Goal: Task Accomplishment & Management: Use online tool/utility

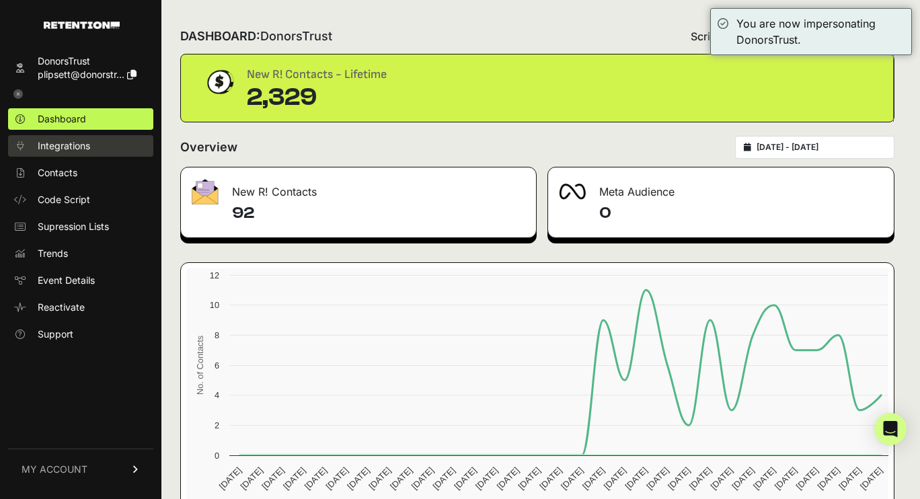
click at [67, 142] on span "Integrations" at bounding box center [64, 145] width 52 height 13
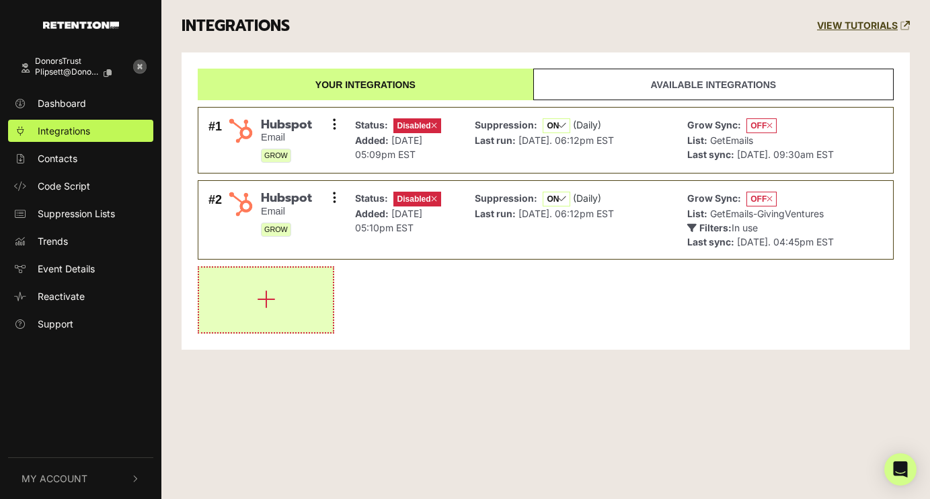
click at [257, 305] on icon "button" at bounding box center [266, 299] width 19 height 22
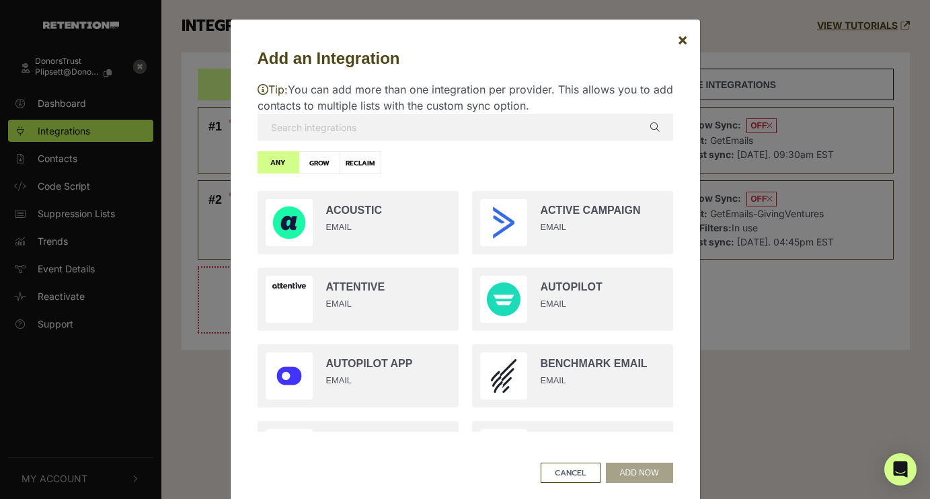
click at [348, 130] on input "text" at bounding box center [464, 127] width 415 height 27
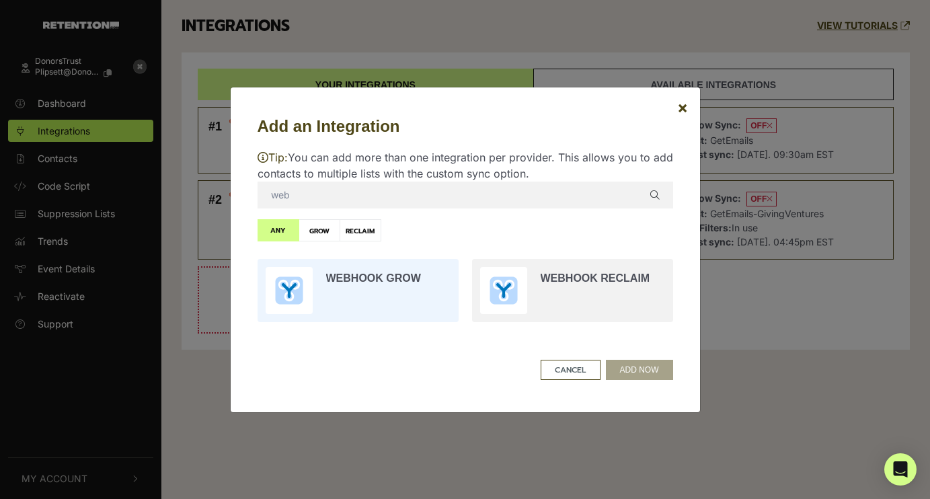
type input "web"
click at [388, 291] on input "radio" at bounding box center [358, 290] width 214 height 77
radio input "true"
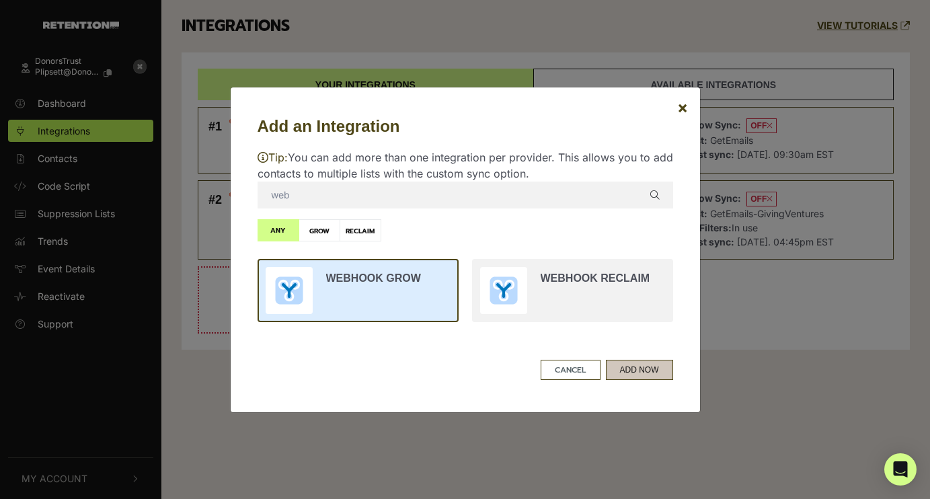
click at [641, 375] on button "ADD NOW" at bounding box center [639, 370] width 67 height 20
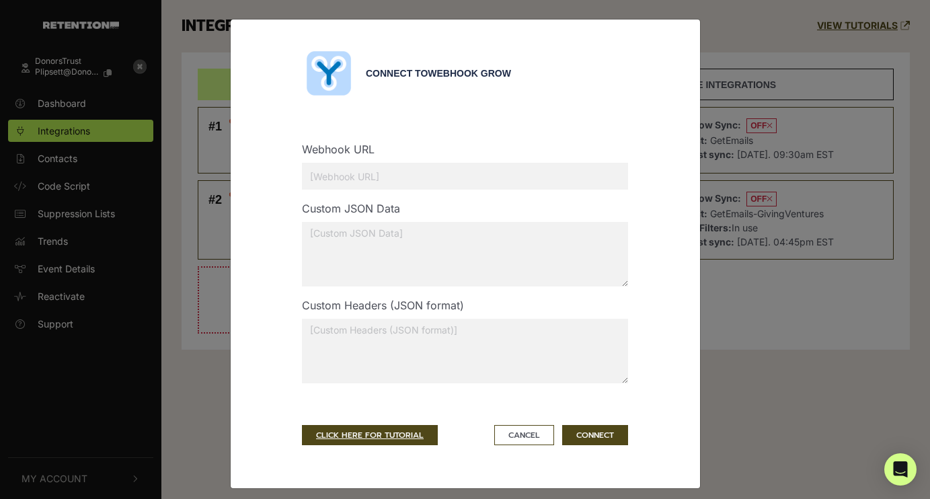
click at [409, 179] on input "text" at bounding box center [465, 176] width 326 height 27
paste input "[URL][DOMAIN_NAME]"
type input "[URL][DOMAIN_NAME]"
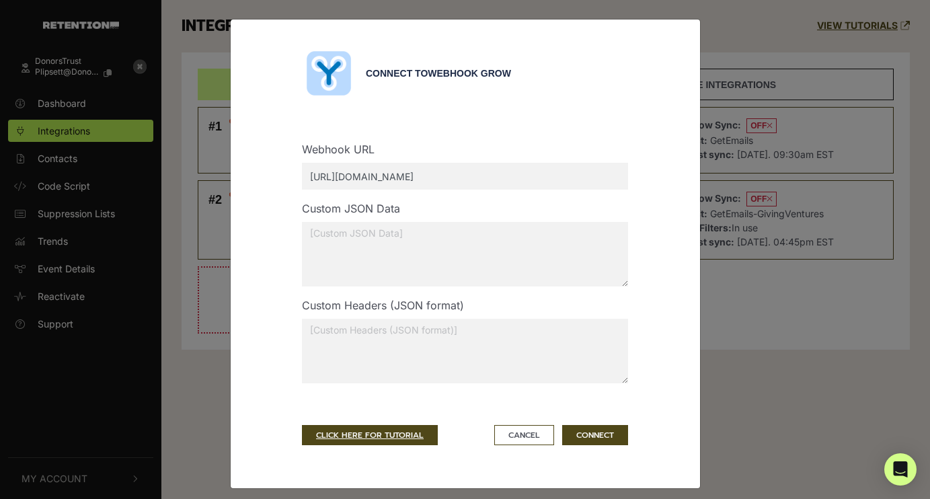
click at [400, 248] on textarea at bounding box center [465, 254] width 326 height 65
paste textarea "{"gizmo":{"client":"DT","key":"a7kb3igupoyr"}}"
type textarea "{"gizmo":{"client":"DT","key":"a7kb3igupoyr"}}"
click at [585, 428] on button "CONNECT" at bounding box center [595, 435] width 66 height 20
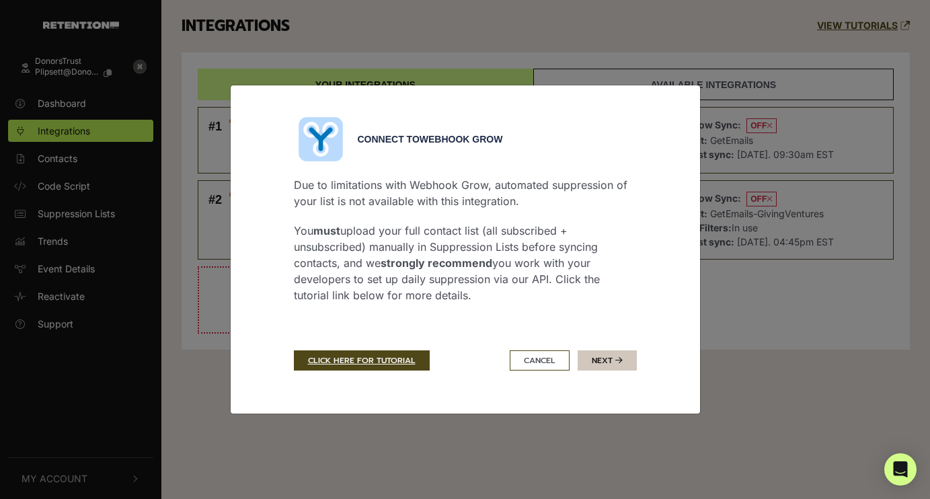
click at [594, 363] on button "Next" at bounding box center [606, 360] width 59 height 20
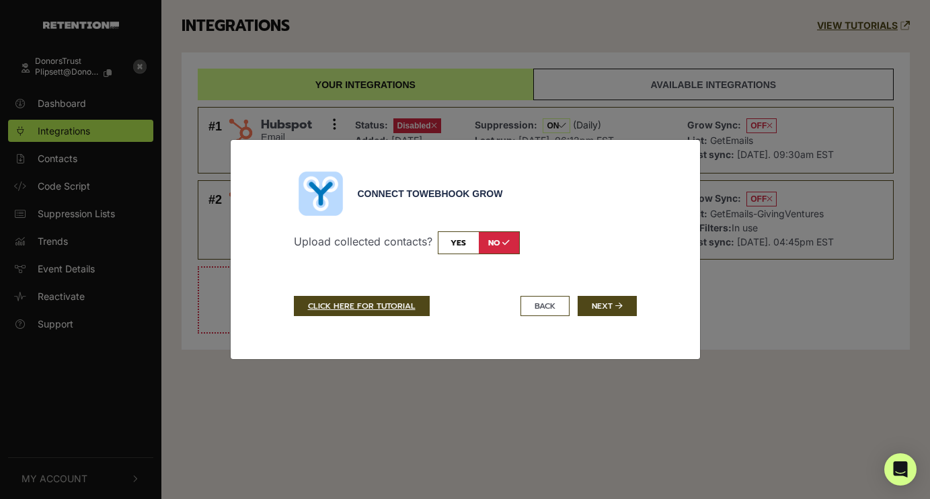
click at [444, 247] on input "checkbox" at bounding box center [479, 242] width 82 height 23
checkbox input "true"
click at [619, 311] on button "Next" at bounding box center [606, 306] width 59 height 20
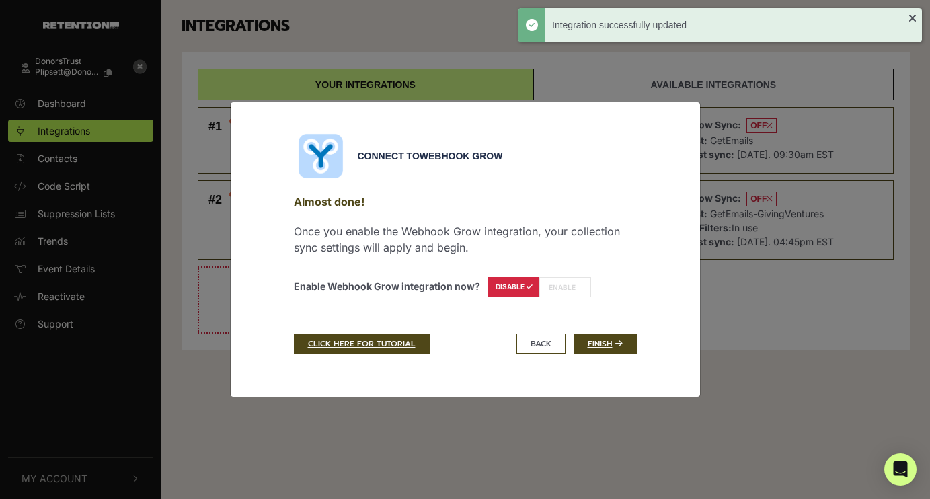
click at [547, 292] on label "ENABLE" at bounding box center [565, 287] width 52 height 20
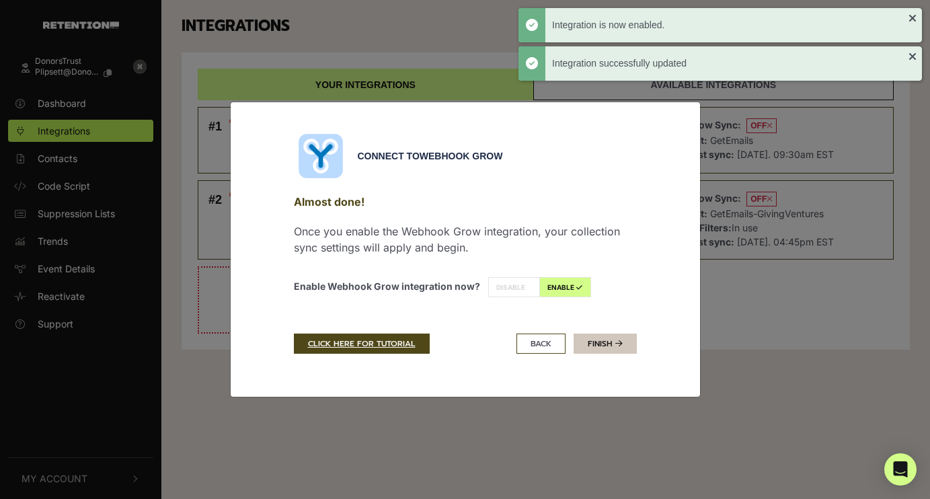
click at [588, 335] on link "Finish" at bounding box center [604, 343] width 63 height 20
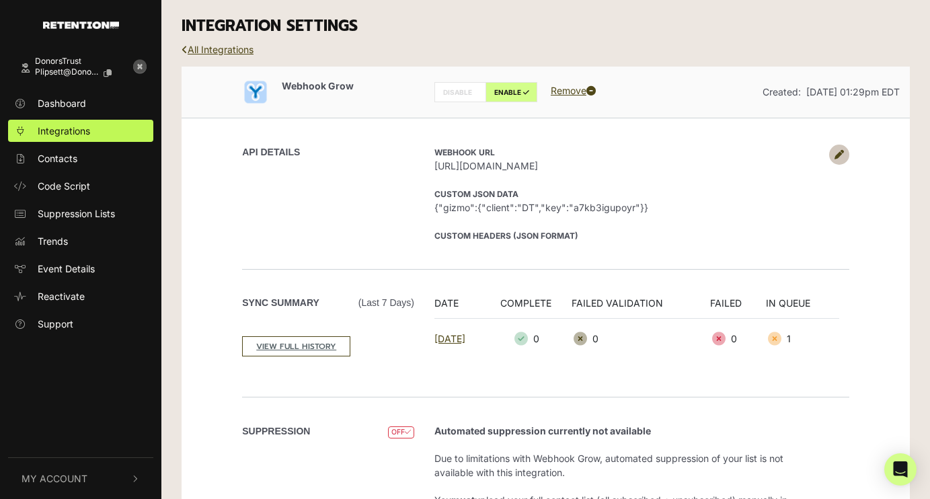
click at [478, 30] on h3 "INTEGRATION SETTINGS" at bounding box center [546, 26] width 728 height 19
